Goal: Information Seeking & Learning: Understand process/instructions

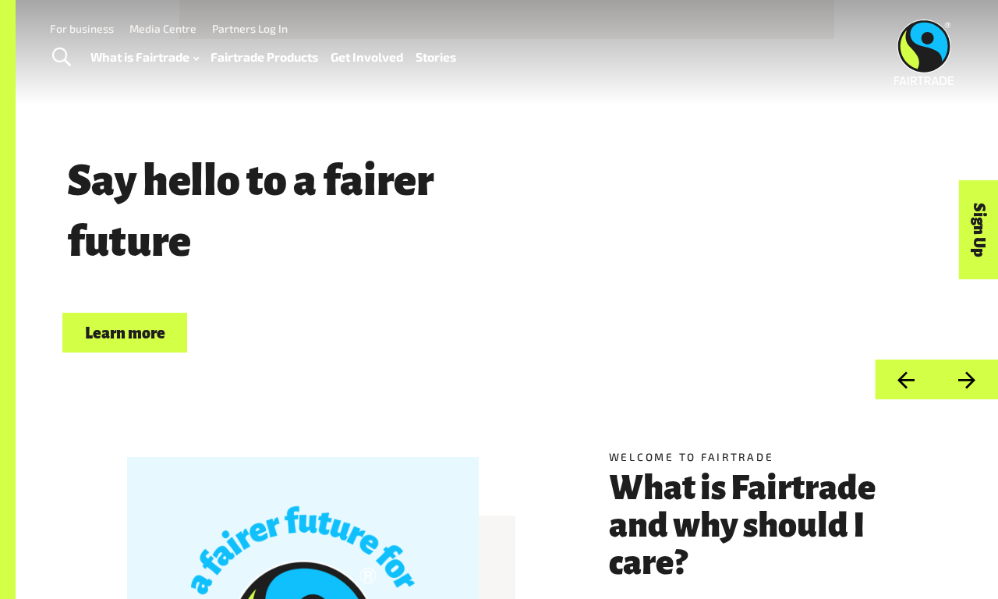
click at [82, 28] on link "For business" at bounding box center [82, 28] width 64 height 13
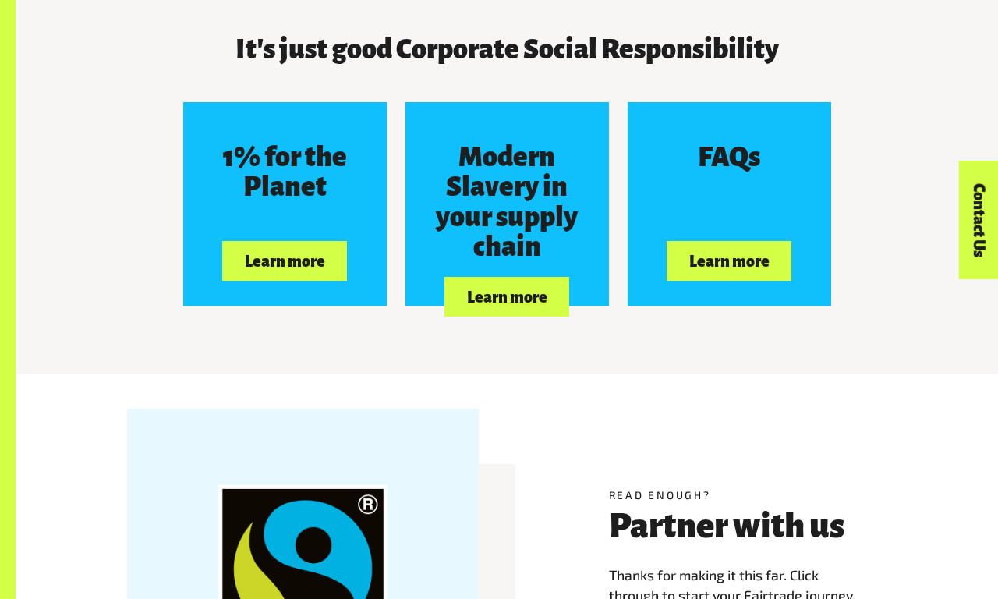
scroll to position [4481, 0]
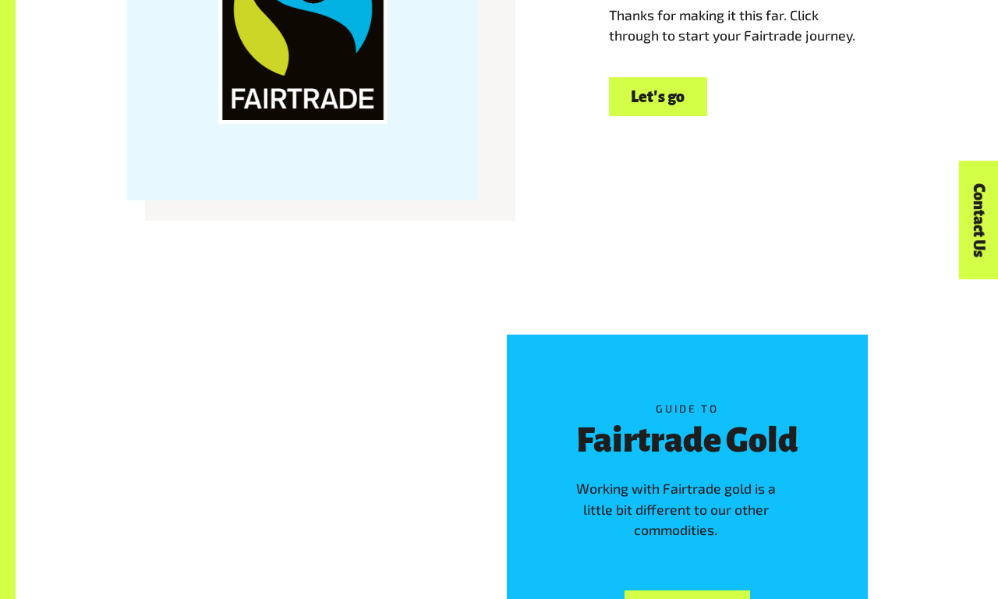
click at [658, 96] on link "Let's go" at bounding box center [658, 97] width 98 height 40
